Goal: Task Accomplishment & Management: Manage account settings

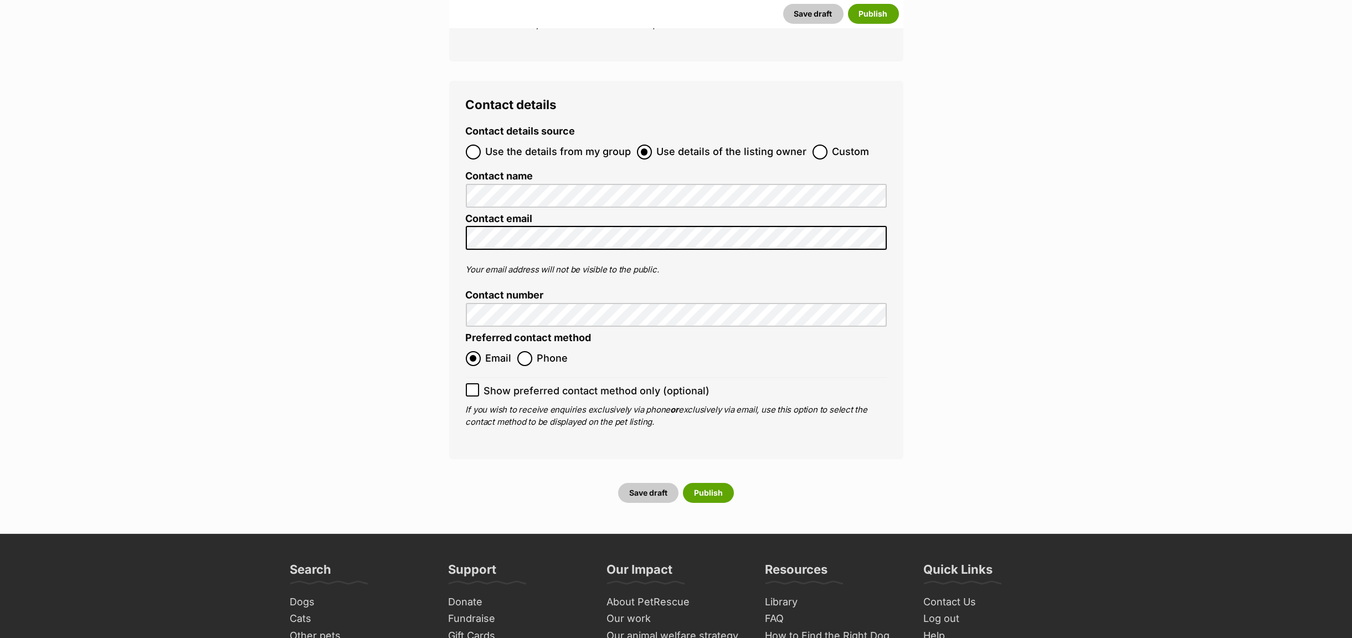
scroll to position [4336, 0]
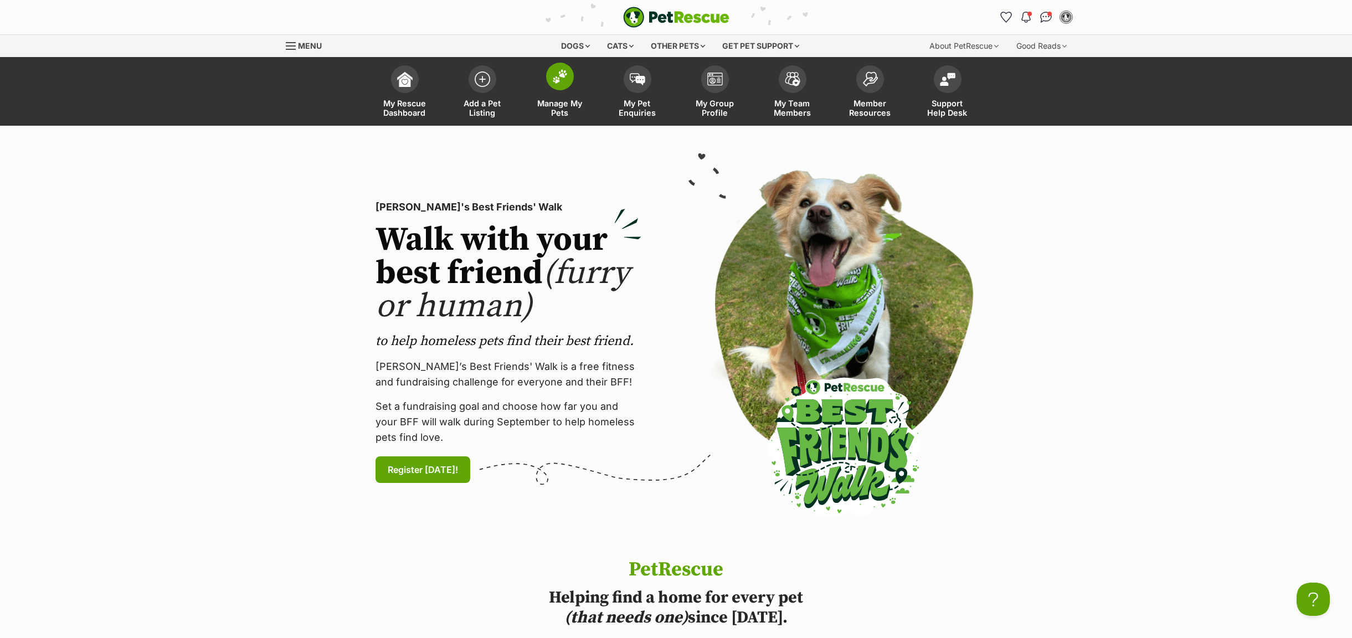
click at [567, 106] on span "Manage My Pets" at bounding box center [560, 108] width 50 height 19
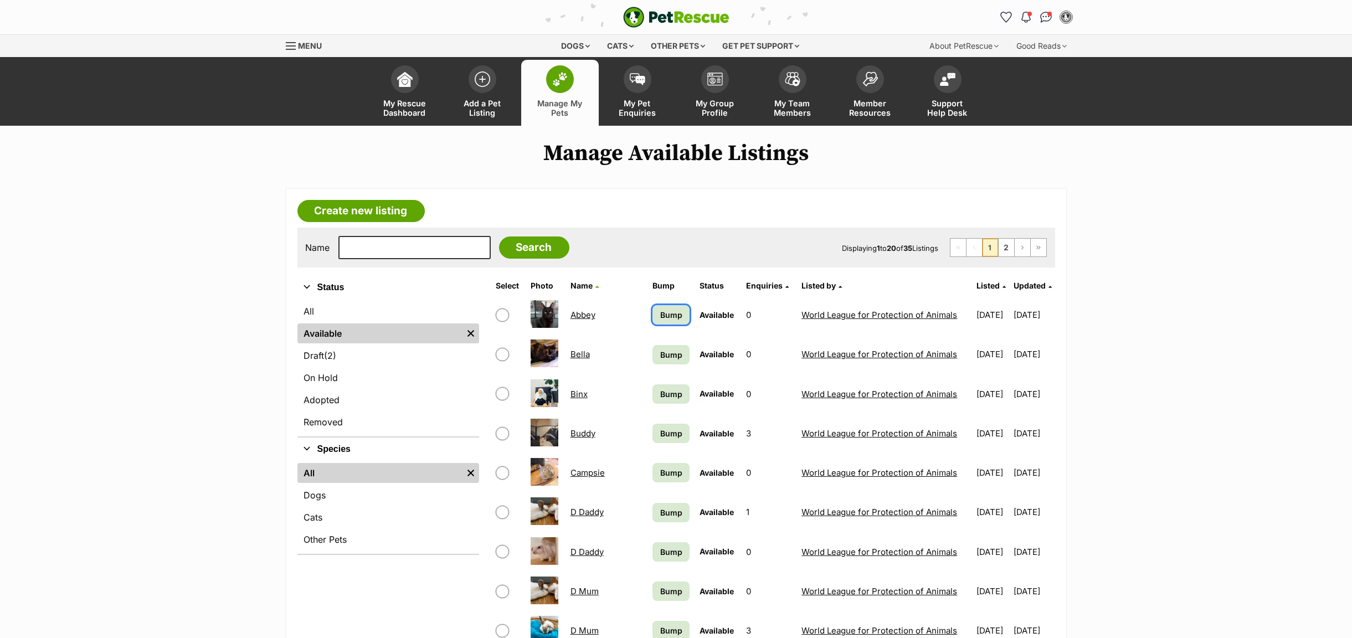
click at [653, 322] on link "Bump" at bounding box center [671, 314] width 37 height 19
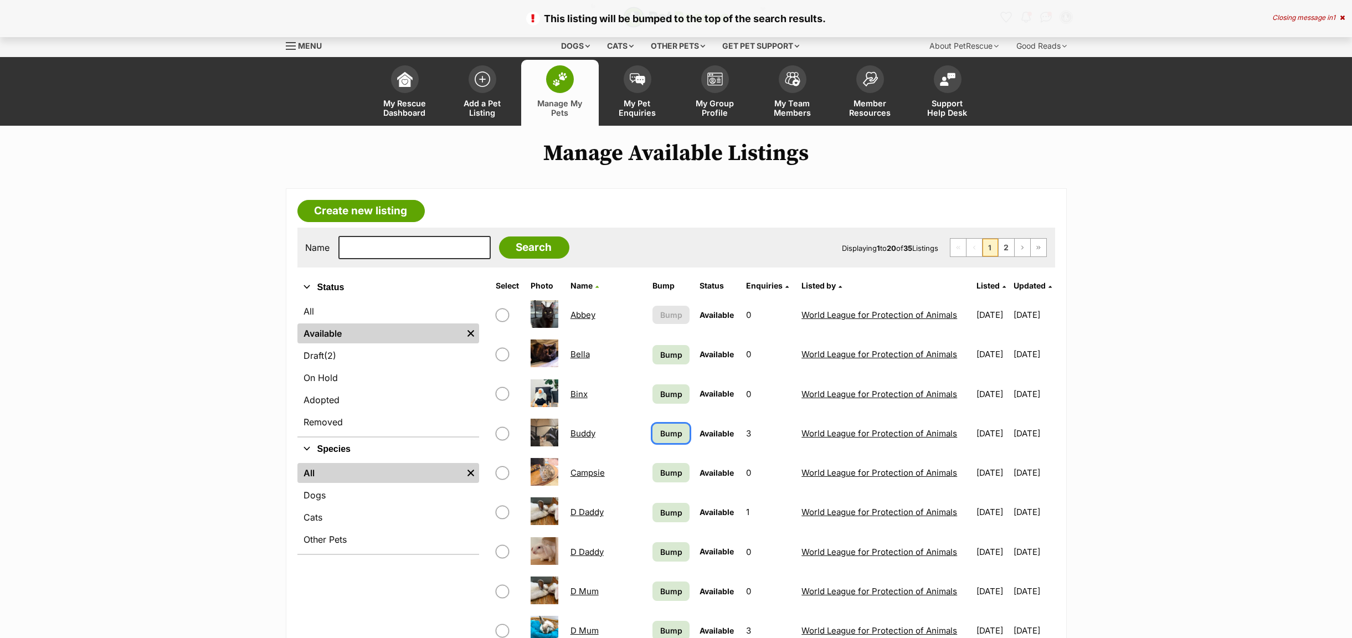
click at [660, 429] on span "Bump" at bounding box center [671, 434] width 22 height 12
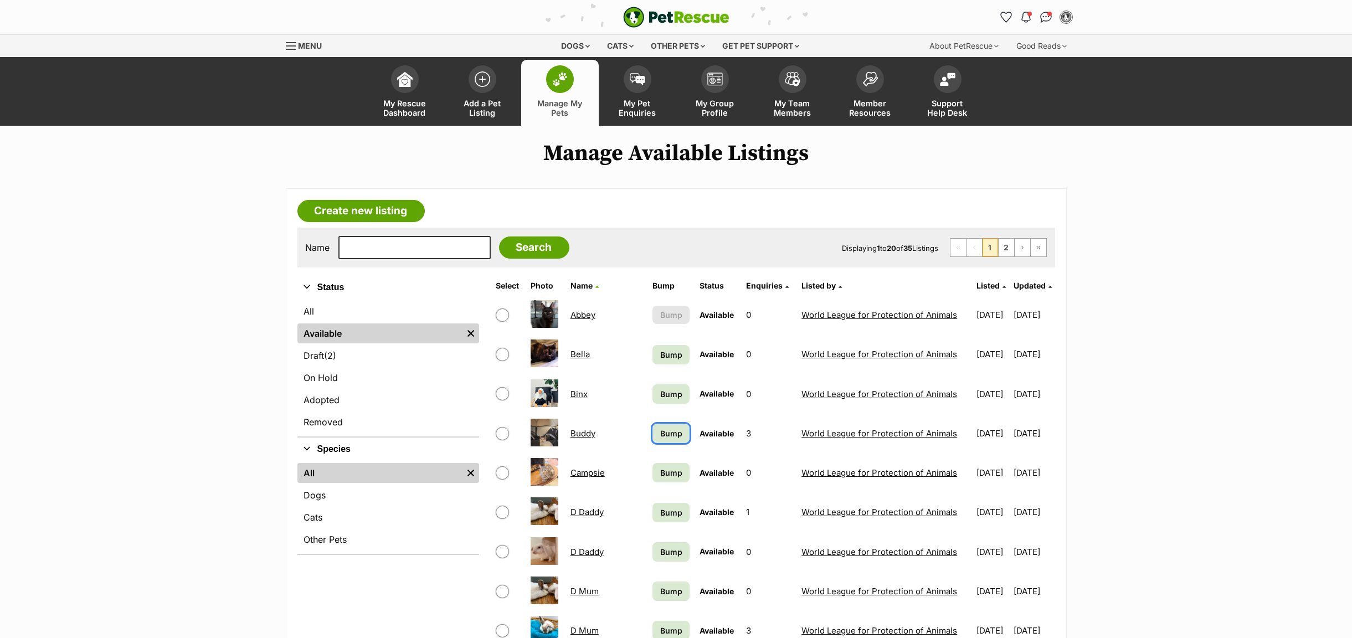
click at [660, 429] on span "Bump" at bounding box center [671, 434] width 22 height 12
click at [660, 509] on span "Bump" at bounding box center [671, 513] width 22 height 12
click at [653, 506] on link "Bump" at bounding box center [671, 512] width 37 height 19
click at [660, 588] on span "Bump" at bounding box center [671, 592] width 22 height 12
click at [653, 585] on link "Bump" at bounding box center [671, 591] width 37 height 19
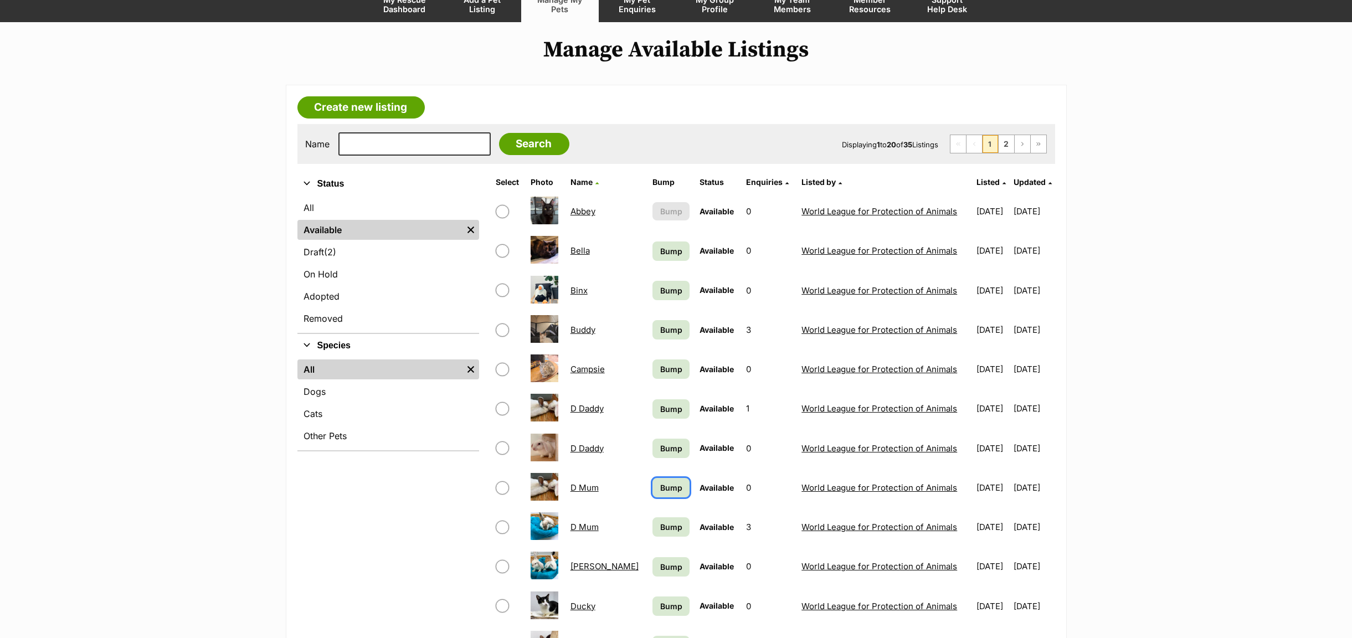
scroll to position [249, 0]
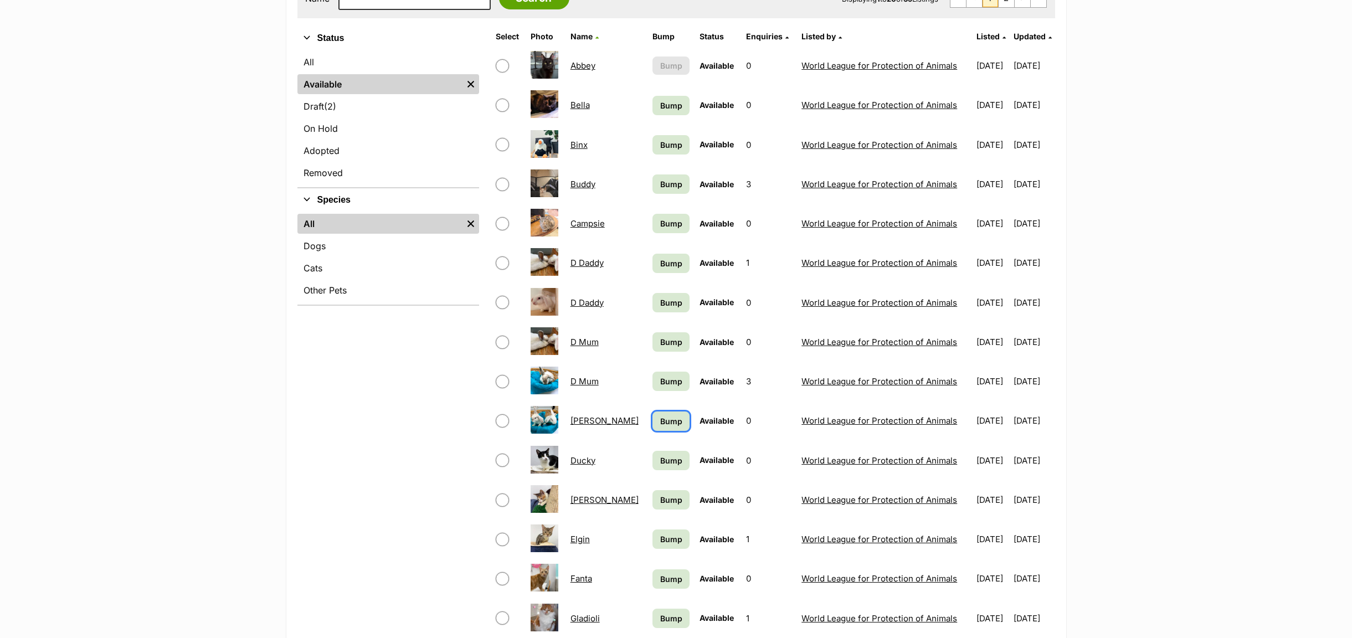
click at [660, 424] on span "Bump" at bounding box center [671, 422] width 22 height 12
click at [660, 465] on span "Bump" at bounding box center [671, 461] width 22 height 12
click at [660, 499] on span "Bump" at bounding box center [671, 500] width 22 height 12
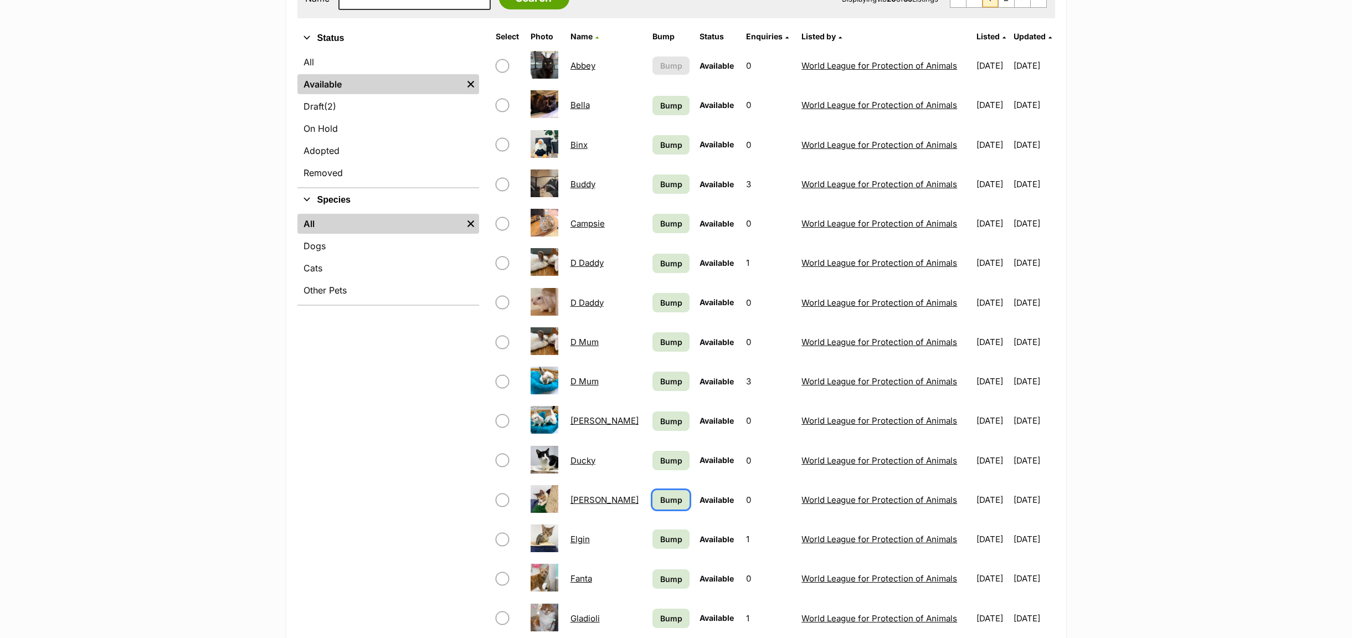
click at [660, 499] on span "Bump" at bounding box center [671, 500] width 22 height 12
click at [660, 545] on span "Bump" at bounding box center [671, 540] width 22 height 12
click at [660, 585] on span "Bump" at bounding box center [671, 579] width 22 height 12
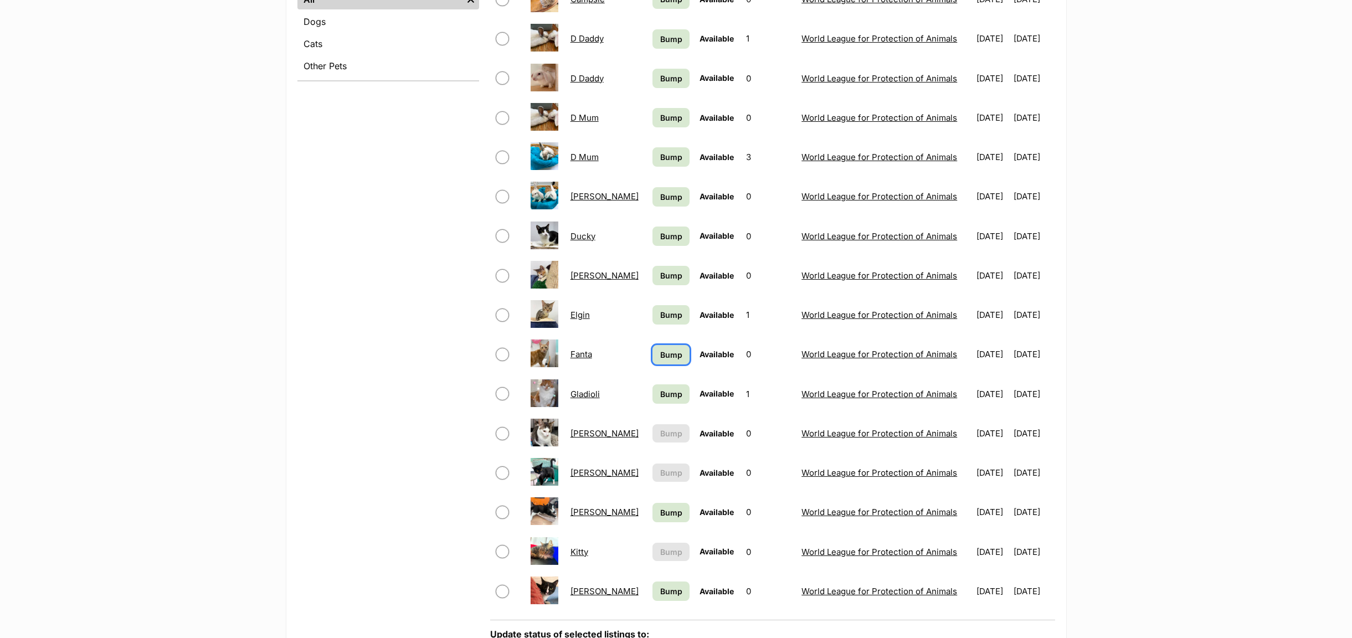
scroll to position [499, 0]
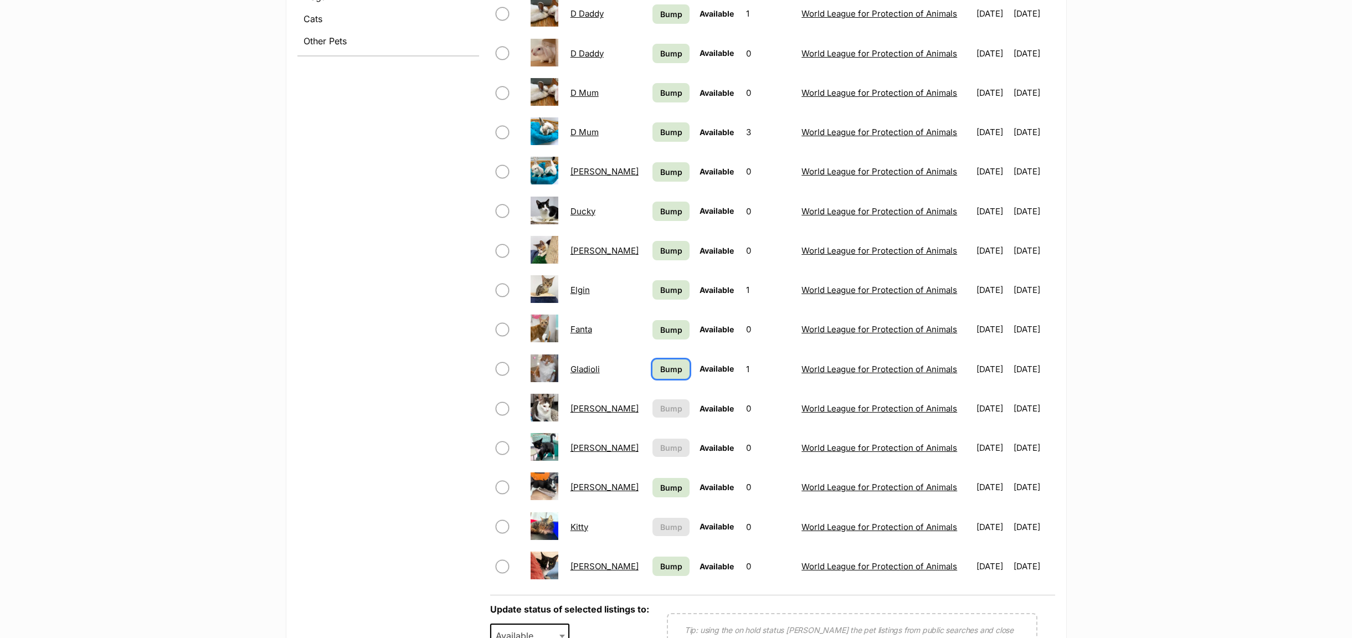
click at [660, 375] on span "Bump" at bounding box center [671, 369] width 22 height 12
click at [660, 494] on span "Bump" at bounding box center [671, 488] width 22 height 12
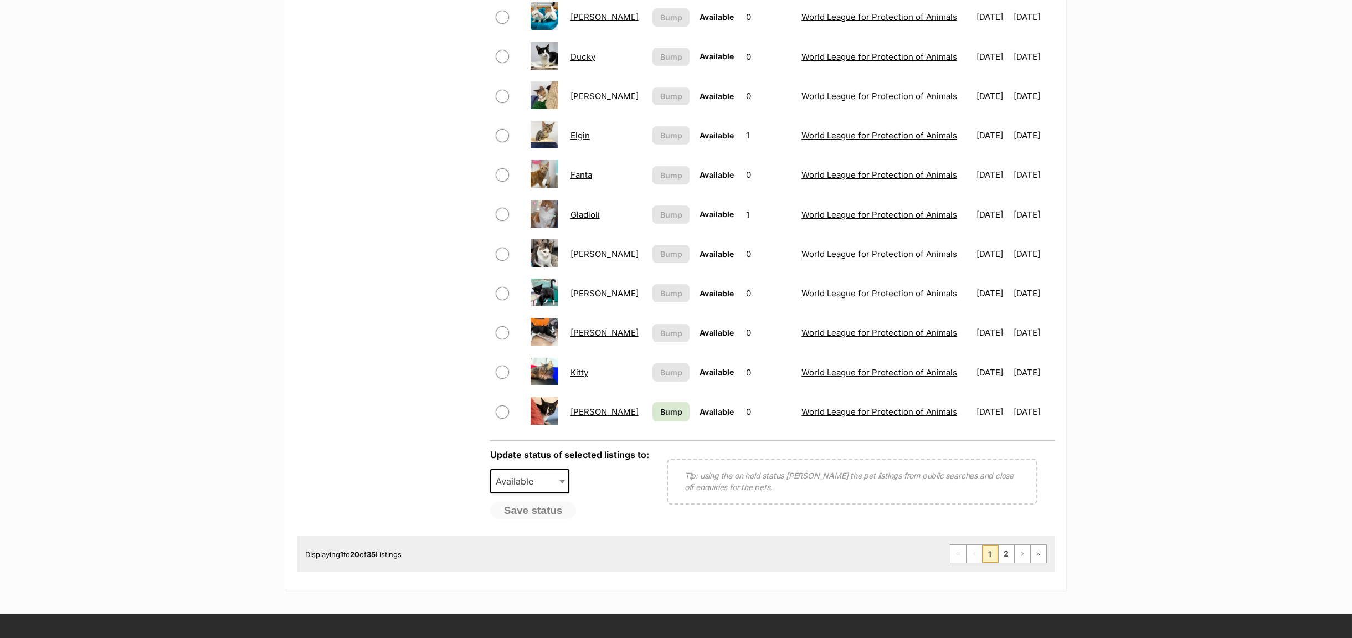
scroll to position [665, 0]
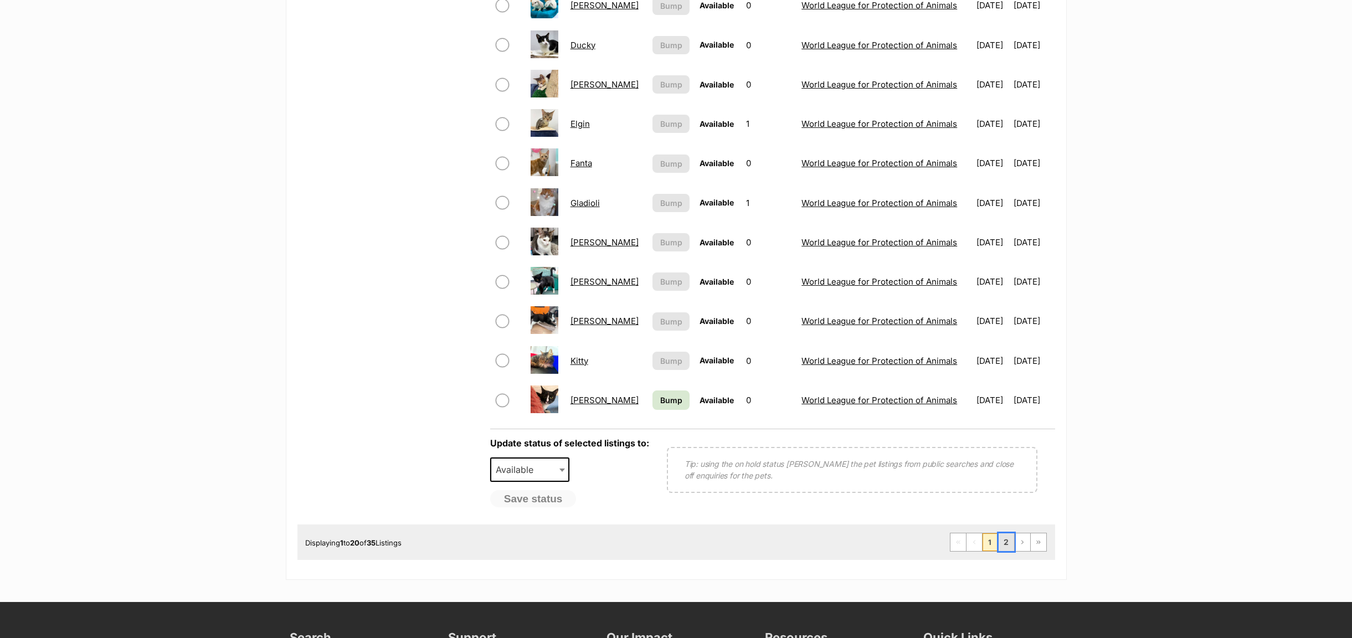
click at [1004, 549] on link "2" at bounding box center [1007, 543] width 16 height 18
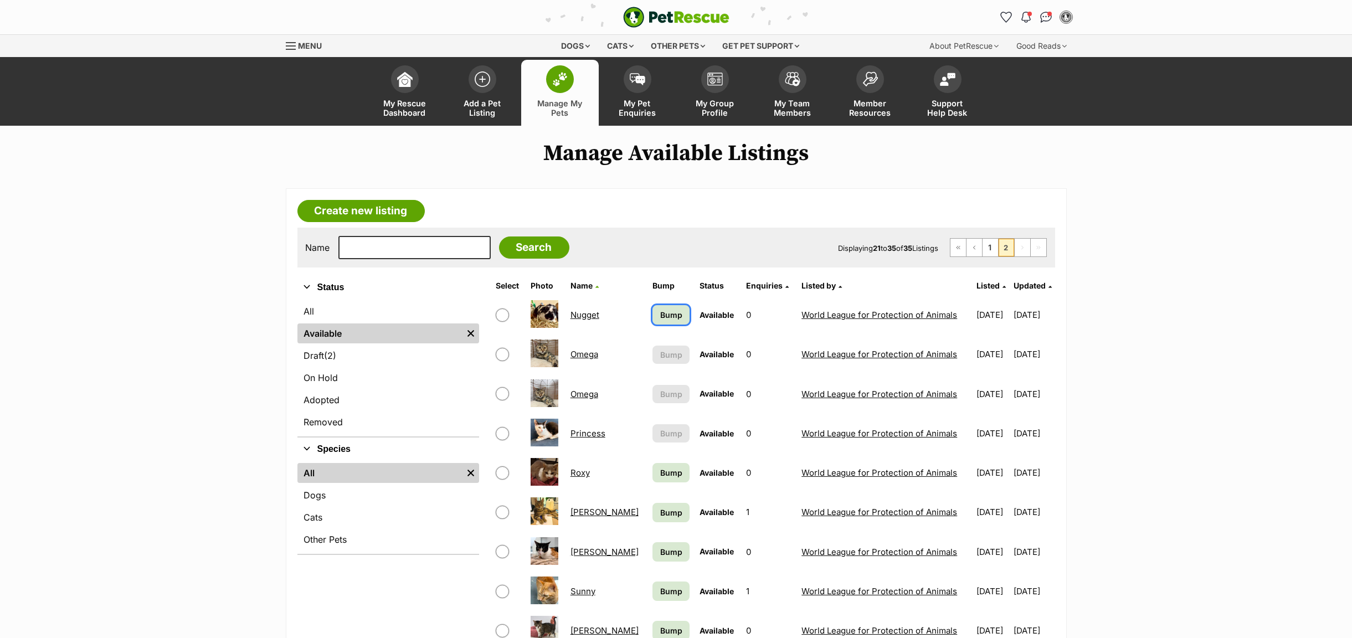
click at [660, 314] on span "Bump" at bounding box center [671, 315] width 22 height 12
click at [660, 478] on span "Bump" at bounding box center [671, 473] width 22 height 12
click at [660, 514] on span "Bump" at bounding box center [671, 513] width 22 height 12
click at [660, 553] on span "Bump" at bounding box center [671, 552] width 22 height 12
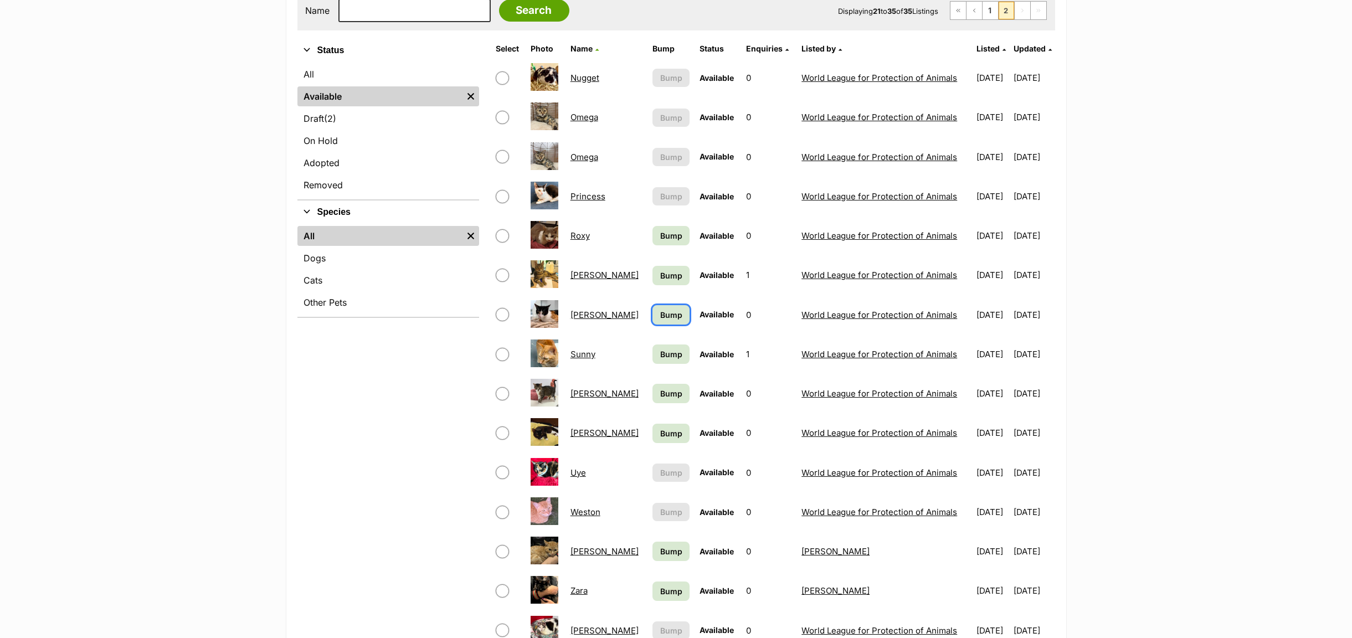
scroll to position [249, 0]
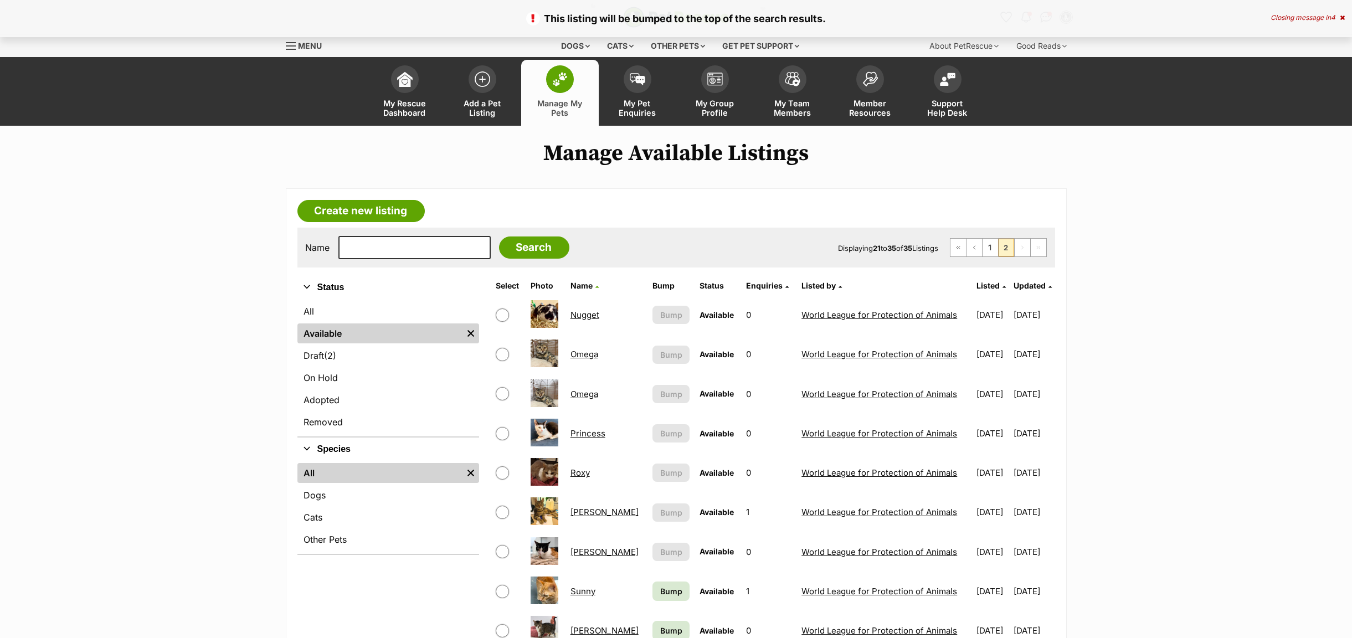
click at [584, 591] on link "Sunny" at bounding box center [583, 591] width 25 height 11
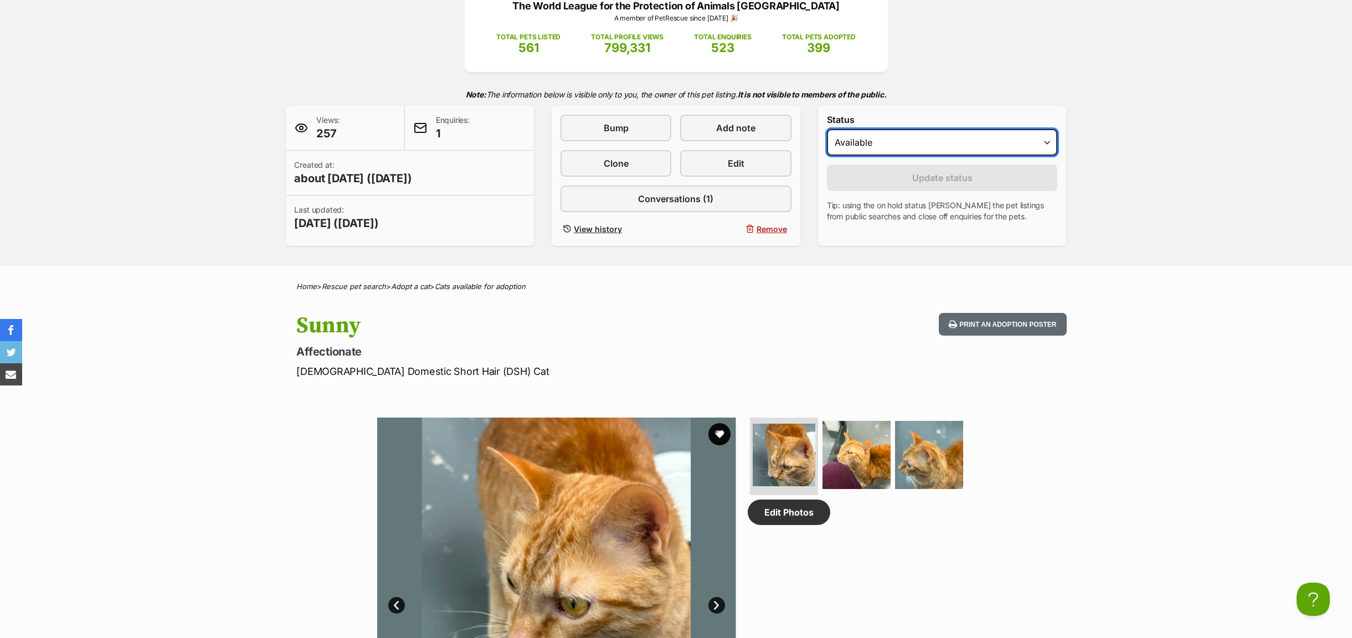
click at [1048, 147] on select "Draft - not available as listing has enquires Available On hold Adopted" at bounding box center [942, 142] width 231 height 27
select select "rehomed"
click at [827, 131] on select "Draft - not available as listing has enquires Available On hold Adopted" at bounding box center [942, 142] width 231 height 27
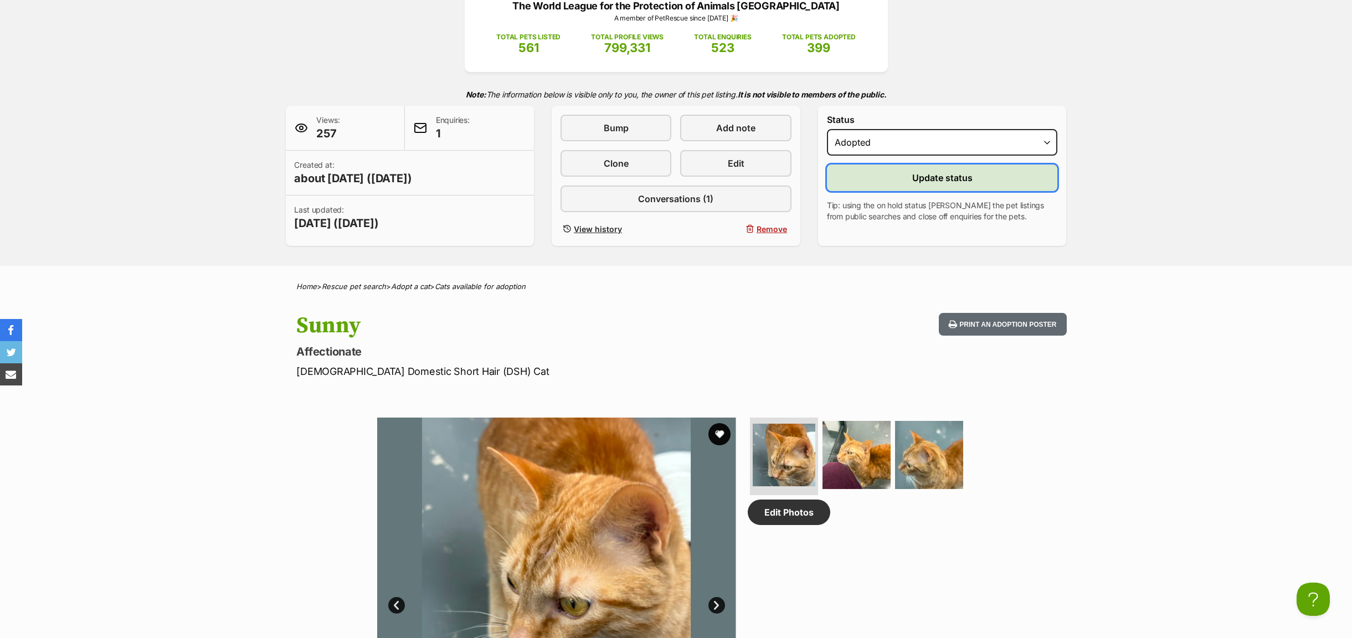
click at [924, 178] on span "Update status" at bounding box center [942, 177] width 60 height 13
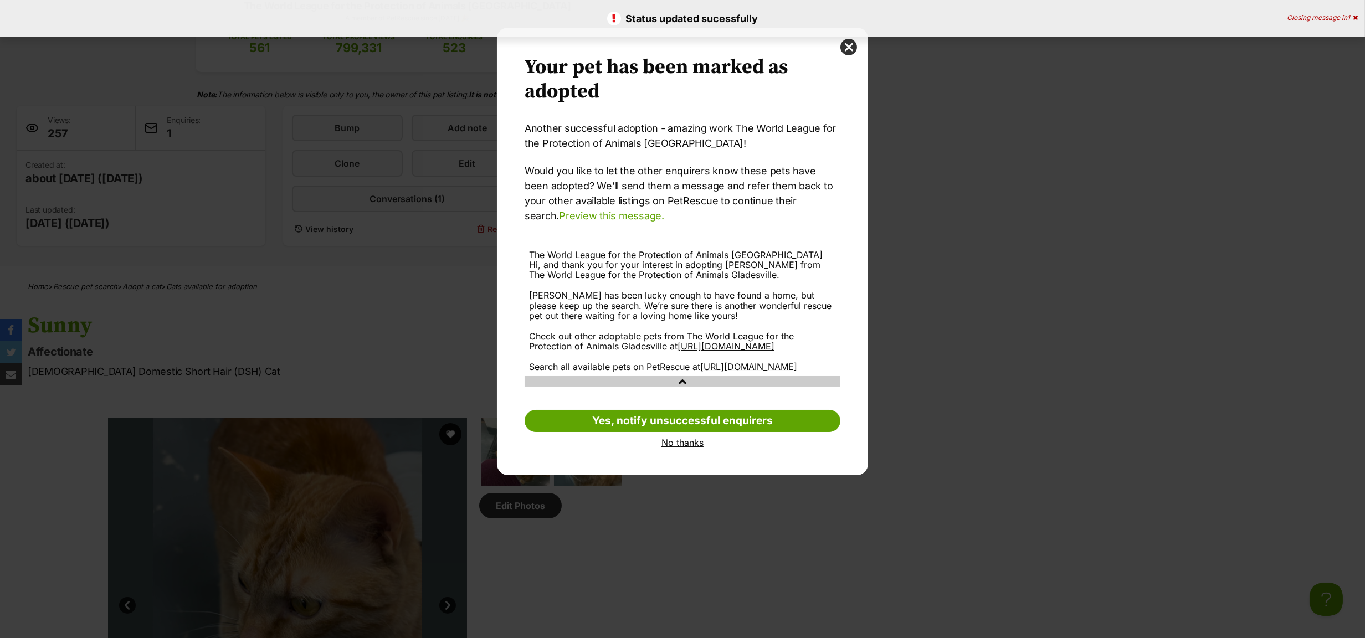
click at [664, 448] on link "No thanks" at bounding box center [683, 443] width 316 height 10
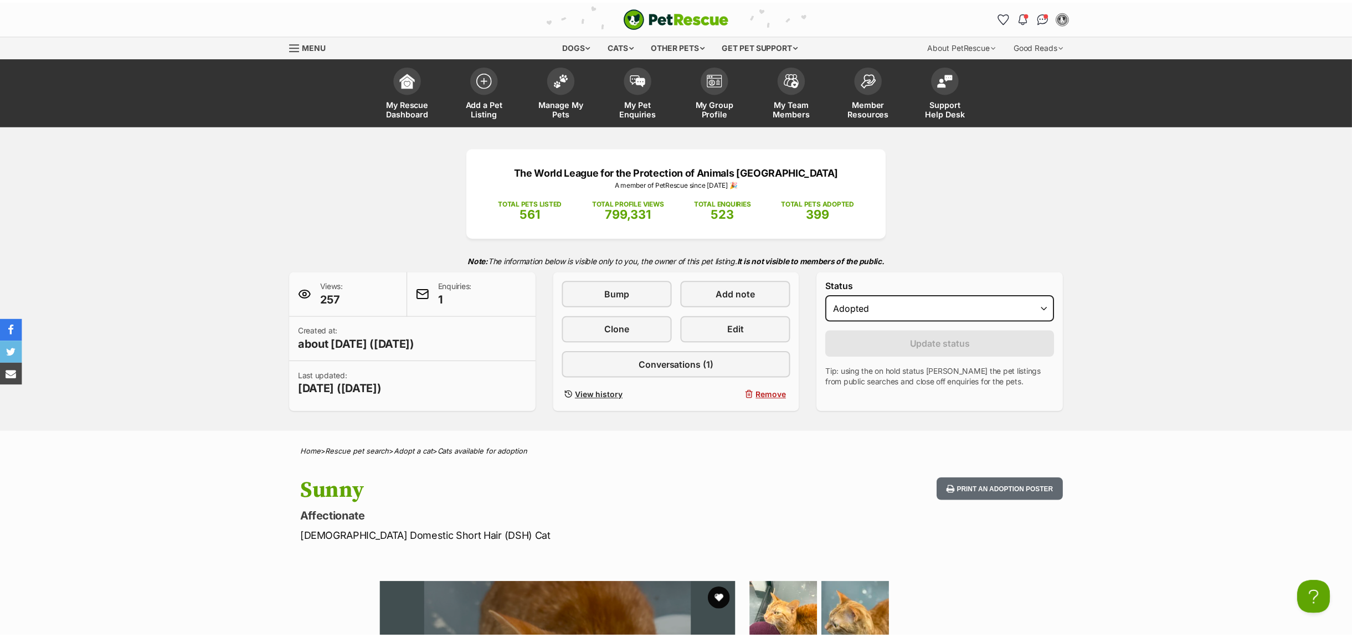
scroll to position [166, 0]
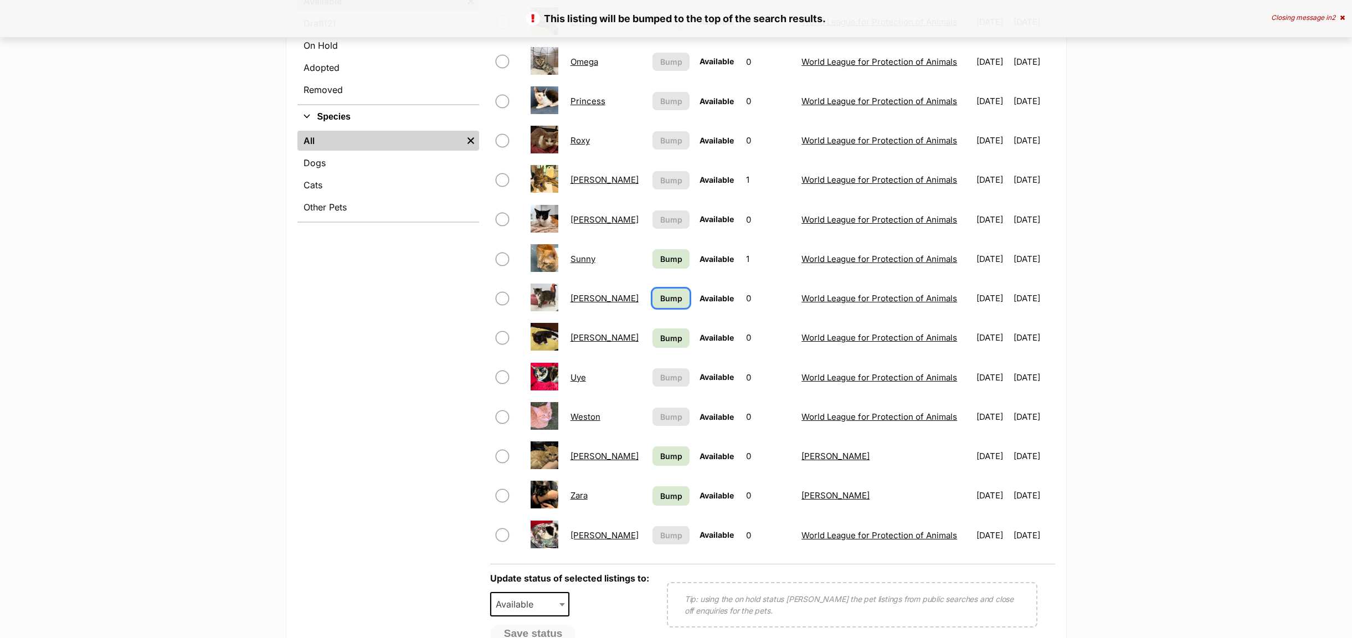
click at [660, 300] on span "Bump" at bounding box center [671, 299] width 22 height 12
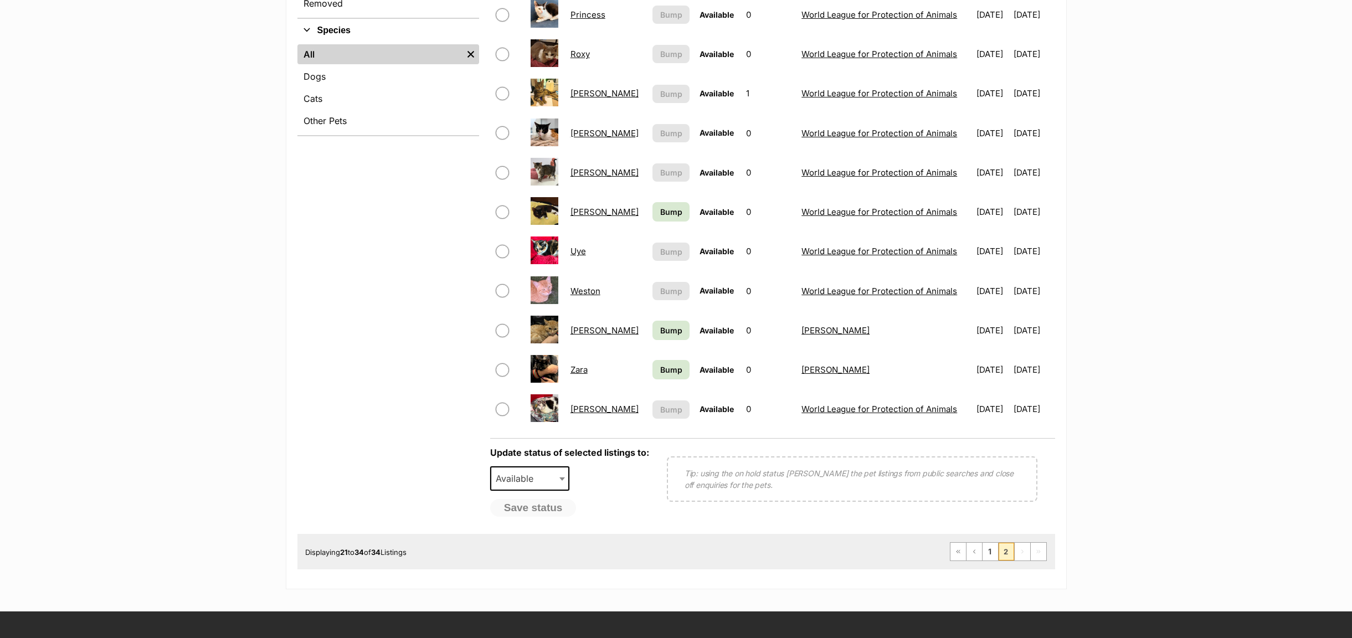
scroll to position [499, 0]
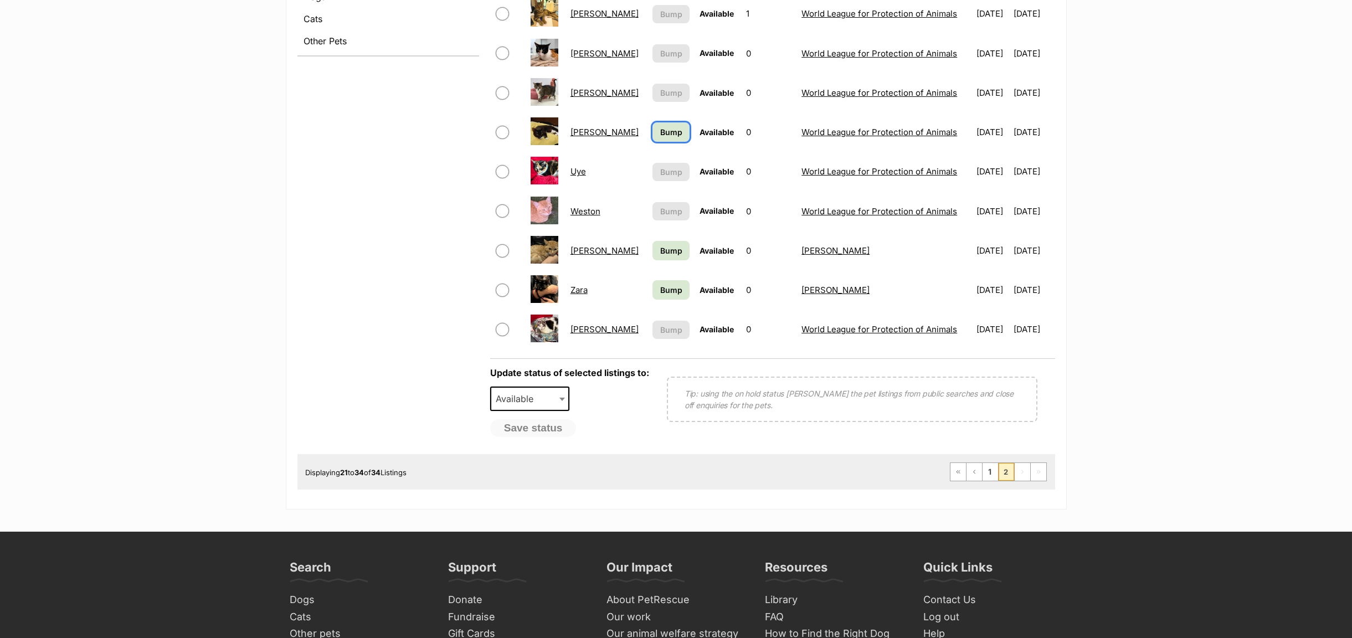
click at [660, 138] on span "Bump" at bounding box center [671, 132] width 22 height 12
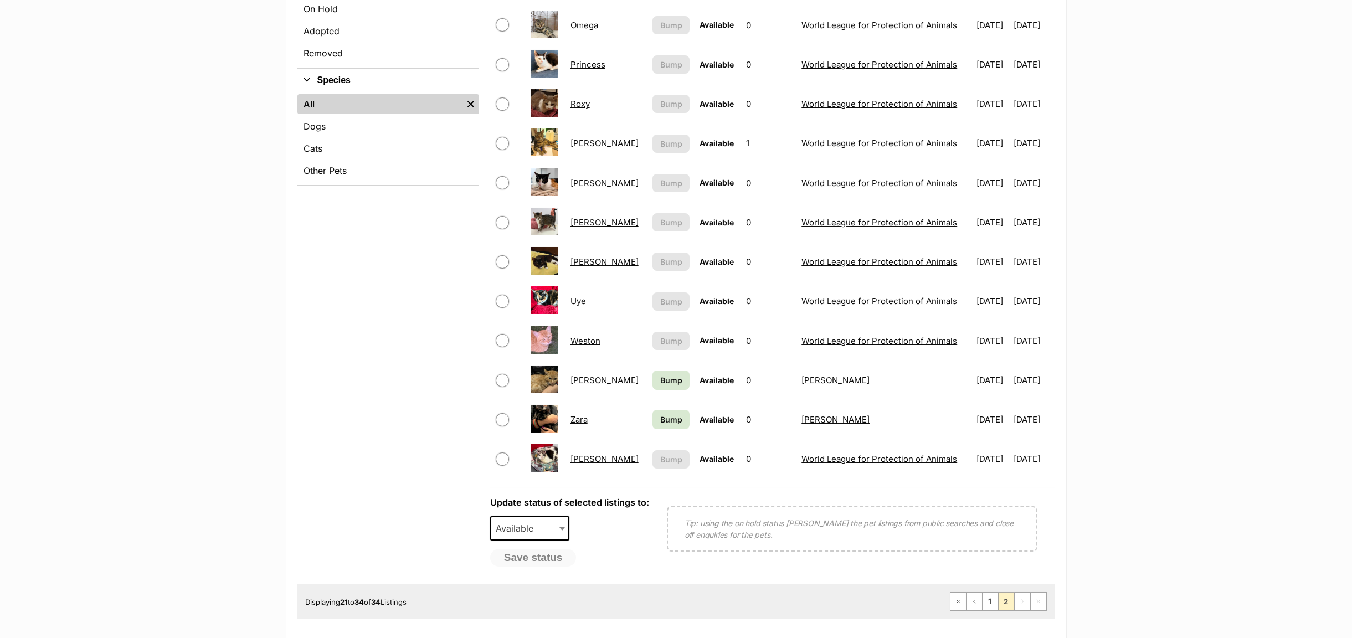
scroll to position [166, 0]
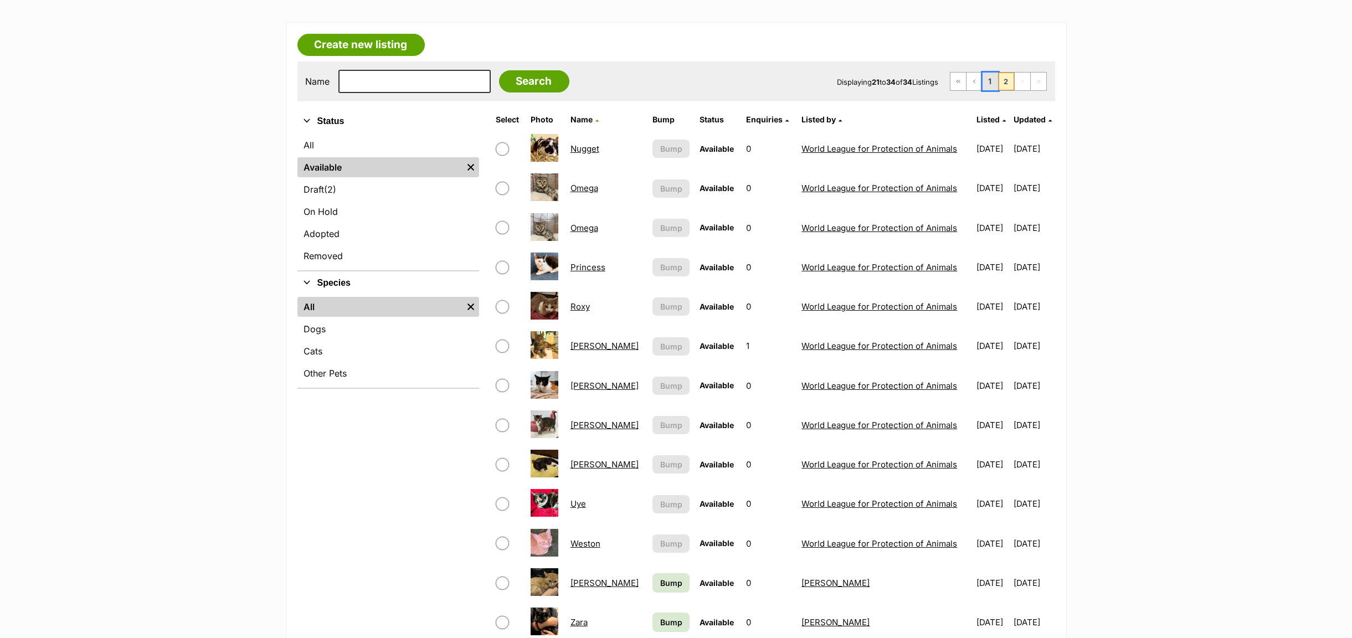
click at [984, 88] on link "1" at bounding box center [991, 82] width 16 height 18
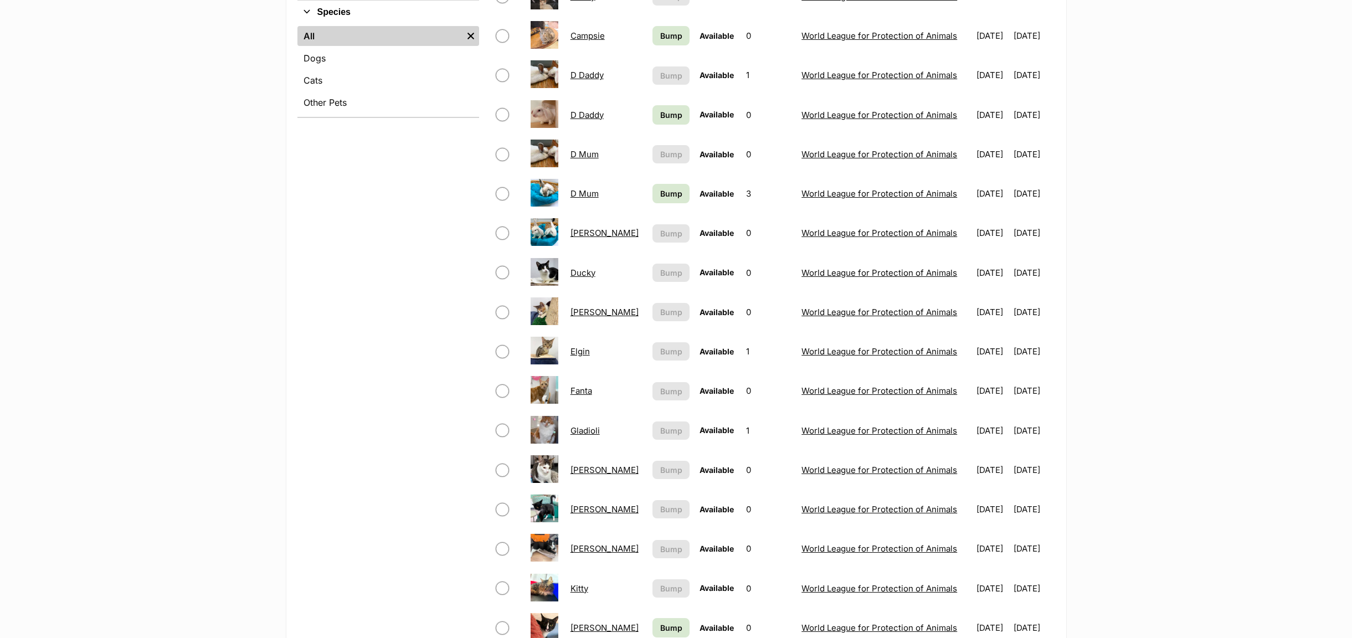
scroll to position [582, 0]
